Goal: Task Accomplishment & Management: Manage account settings

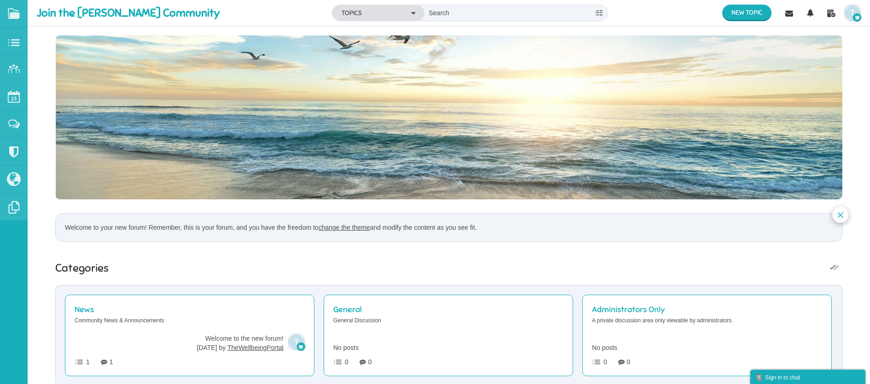
click at [853, 14] on img "button" at bounding box center [852, 13] width 15 height 15
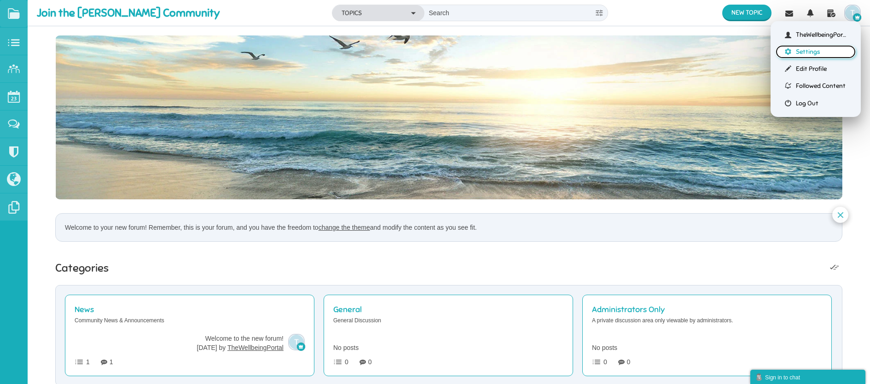
click at [827, 51] on link "Settings" at bounding box center [815, 51] width 80 height 13
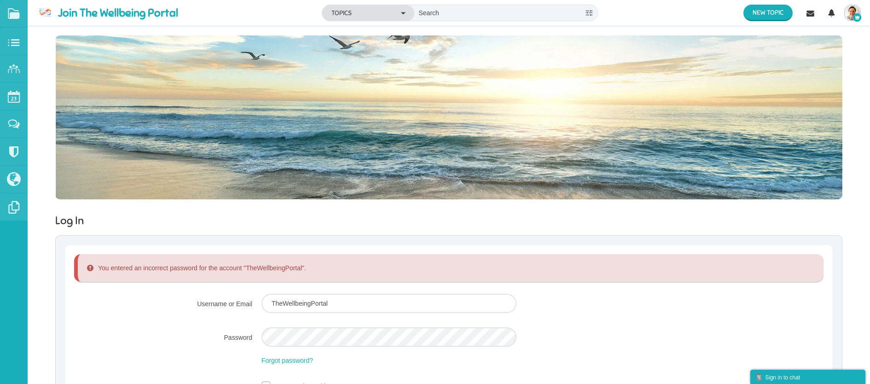
click at [848, 10] on img "button" at bounding box center [852, 13] width 15 height 15
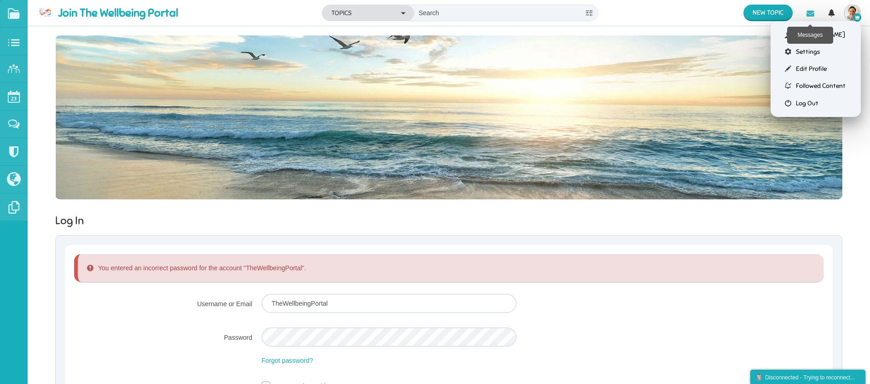
click at [810, 14] on icon at bounding box center [810, 14] width 17 height 17
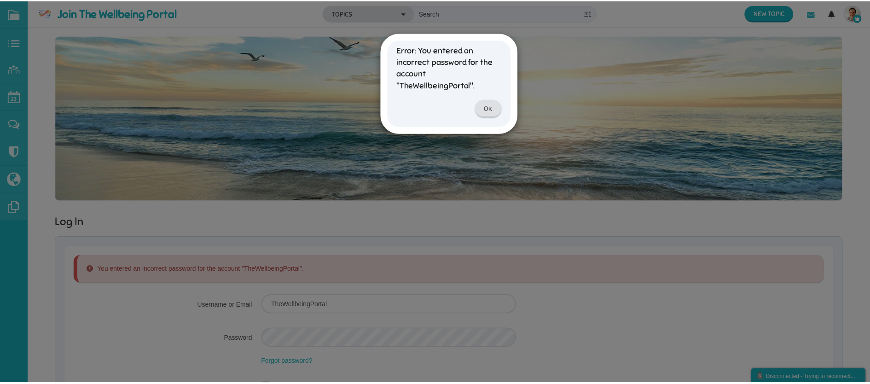
scroll to position [19, 0]
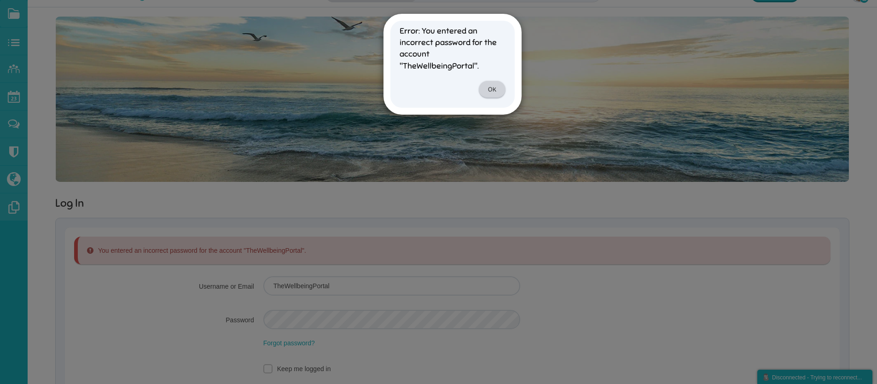
click at [494, 89] on link "OK" at bounding box center [492, 89] width 27 height 17
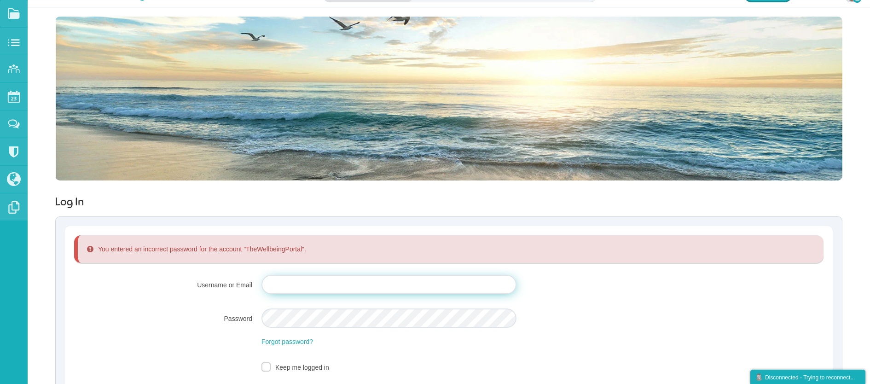
type input "TheWellbeingPortal"
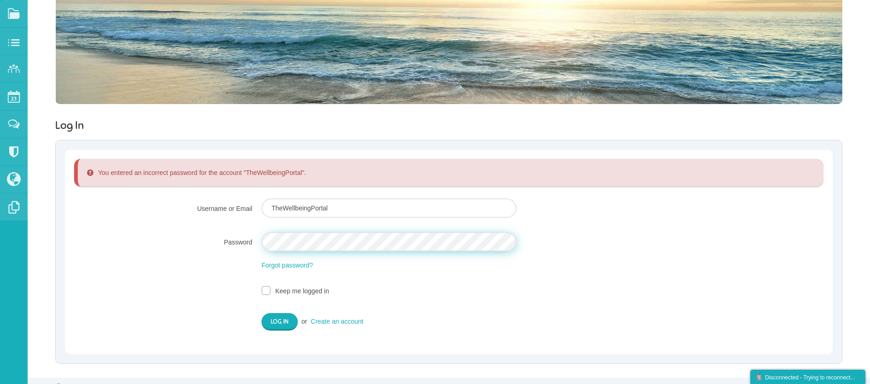
scroll to position [107, 0]
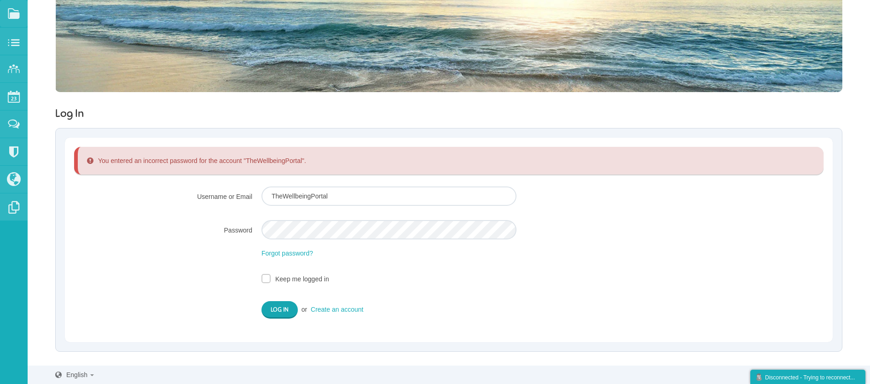
click at [275, 308] on input "Log In" at bounding box center [279, 309] width 36 height 17
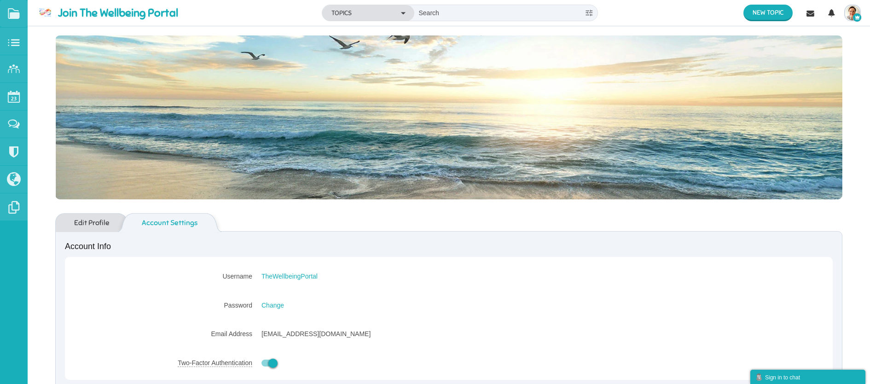
click at [854, 10] on img "button" at bounding box center [852, 13] width 15 height 15
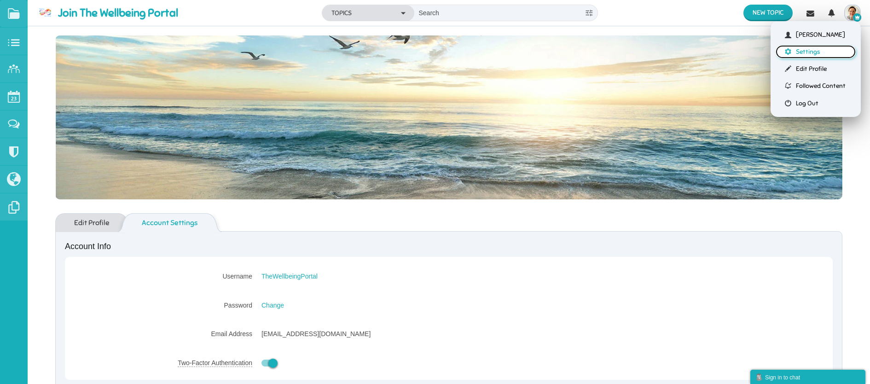
click at [808, 52] on link "Settings" at bounding box center [815, 51] width 80 height 13
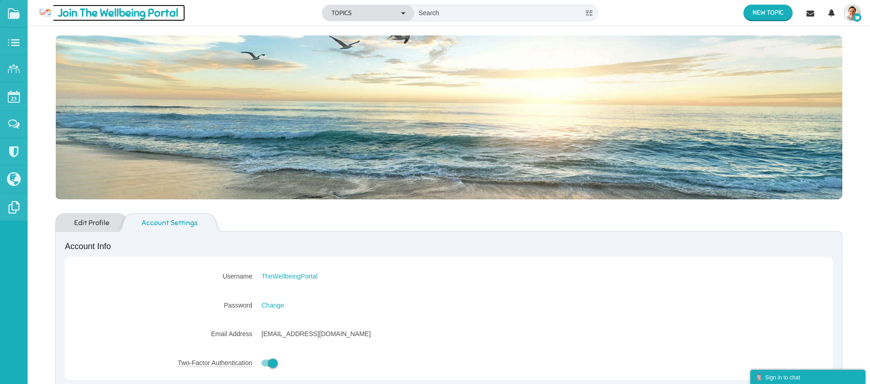
click at [104, 11] on span "Join The Wellbeing Portal" at bounding box center [121, 13] width 127 height 17
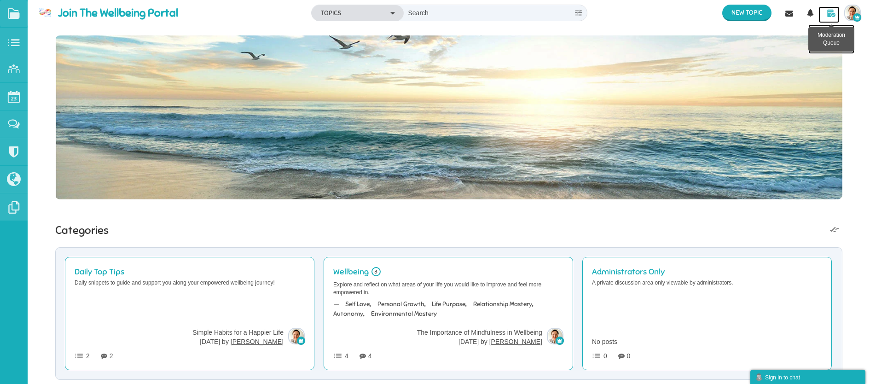
click at [831, 13] on icon at bounding box center [831, 14] width 17 height 17
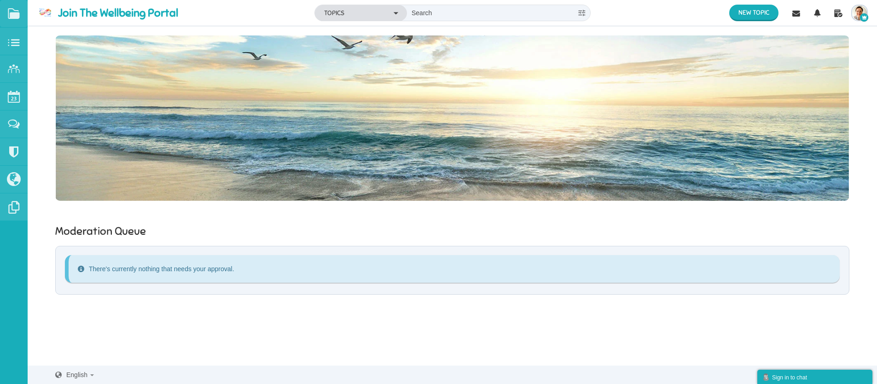
click at [860, 12] on img "button" at bounding box center [859, 13] width 15 height 15
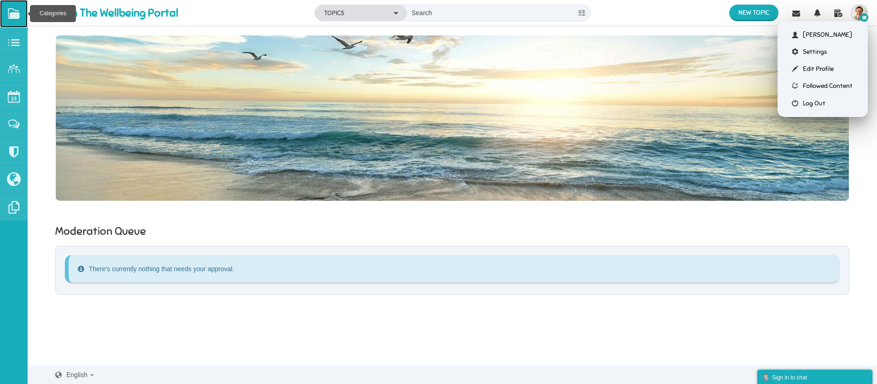
click at [10, 12] on link at bounding box center [14, 14] width 28 height 28
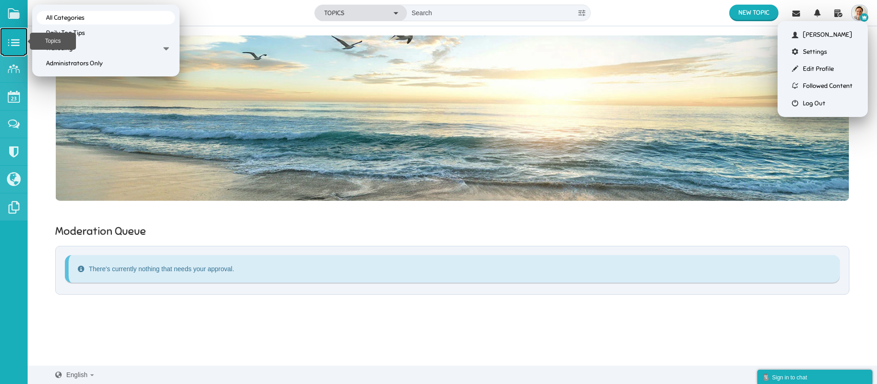
click at [10, 42] on small at bounding box center [14, 42] width 28 height 28
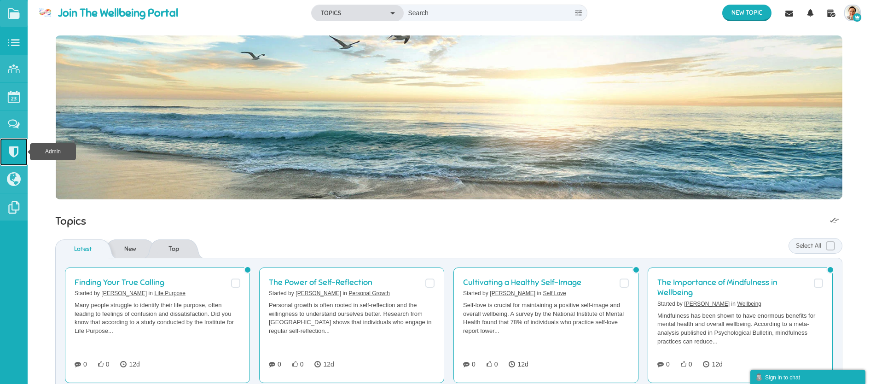
click at [12, 152] on small at bounding box center [14, 152] width 28 height 28
